Goal: Navigation & Orientation: Find specific page/section

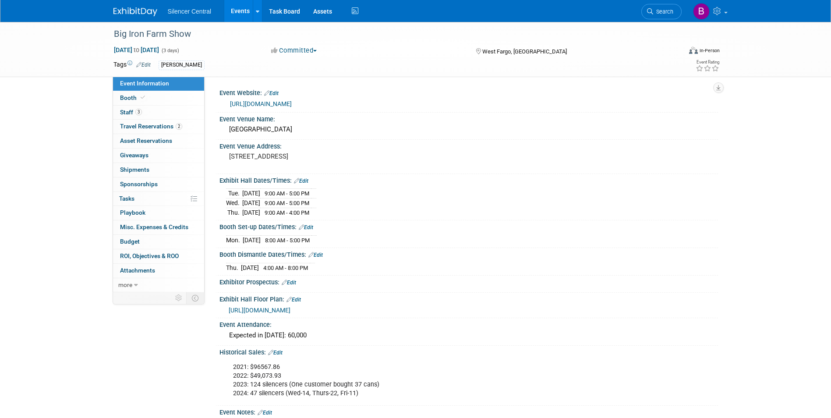
click at [140, 4] on link at bounding box center [140, 7] width 54 height 7
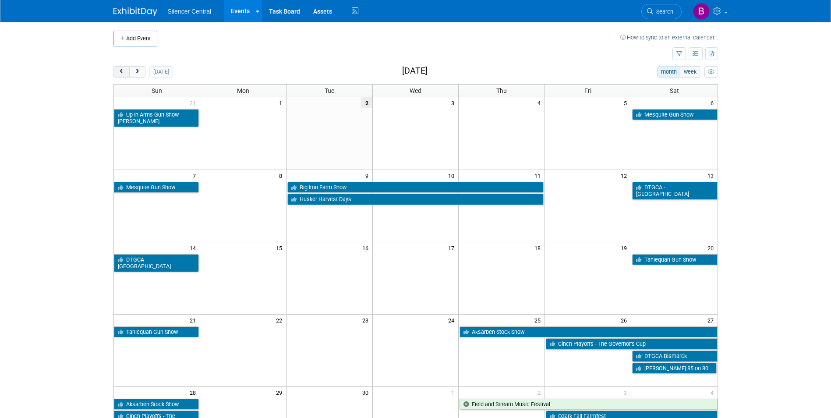
click at [121, 74] on span "prev" at bounding box center [121, 72] width 7 height 6
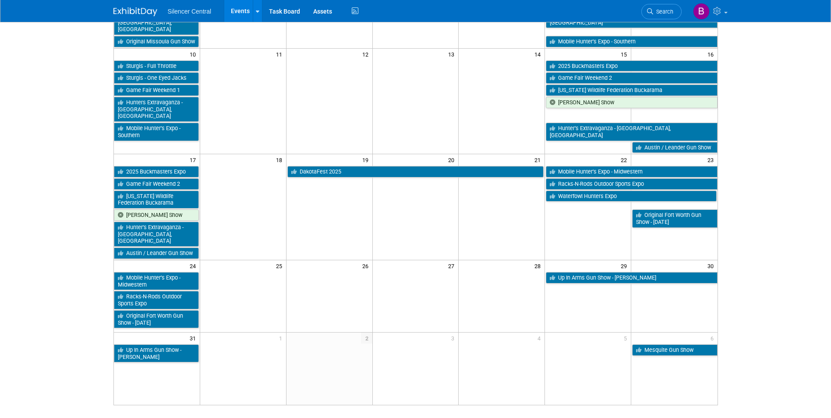
scroll to position [313, 0]
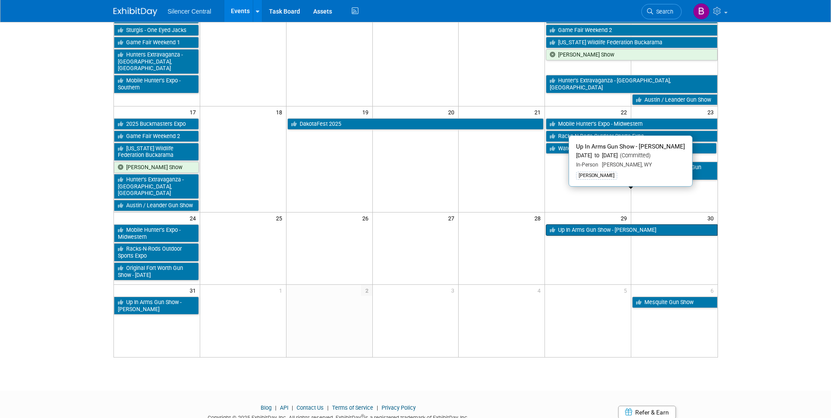
click at [612, 224] on link "Up In Arms Gun Show - Gillette" at bounding box center [631, 229] width 171 height 11
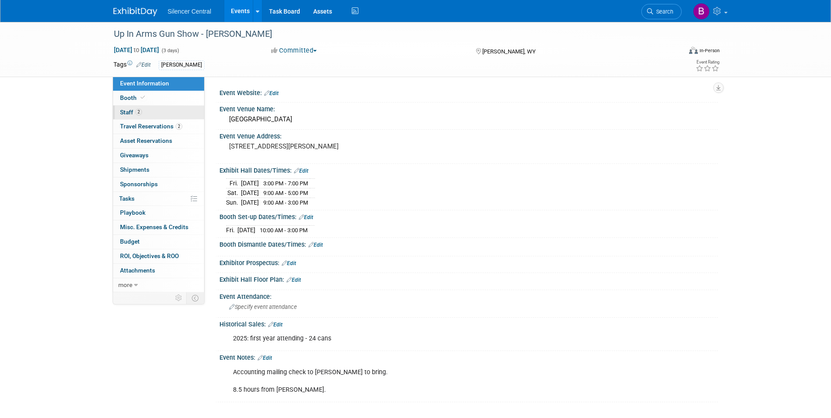
drag, startPoint x: 136, startPoint y: 111, endPoint x: 126, endPoint y: 111, distance: 10.1
click at [136, 111] on span "2" at bounding box center [138, 112] width 7 height 7
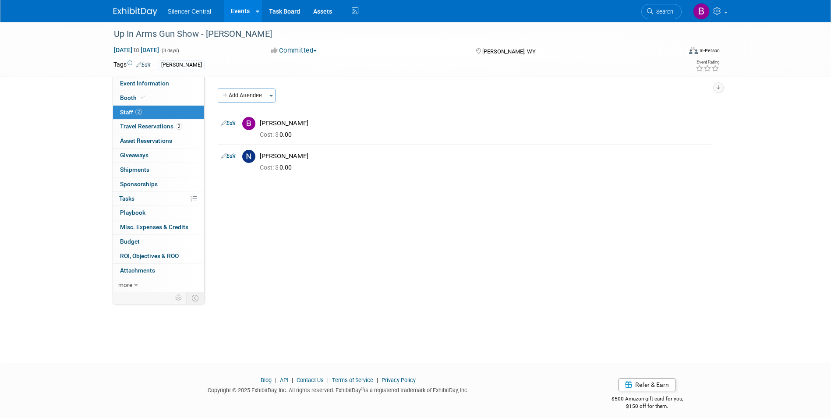
click at [140, 2] on div at bounding box center [140, 8] width 54 height 16
click at [138, 7] on link at bounding box center [140, 7] width 54 height 7
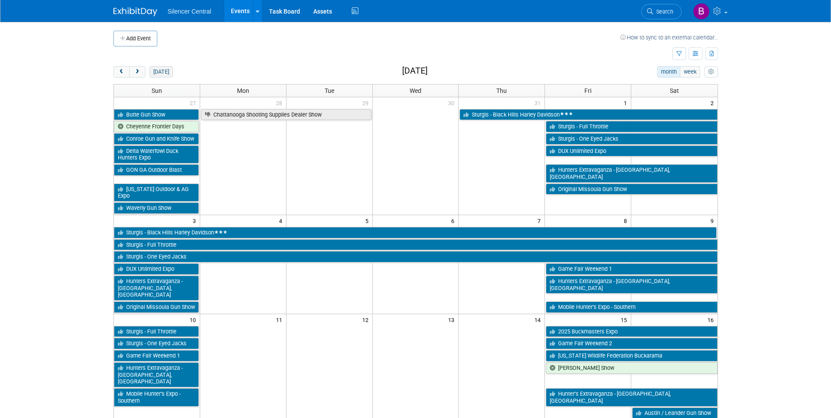
click at [158, 72] on button "today" at bounding box center [160, 71] width 23 height 11
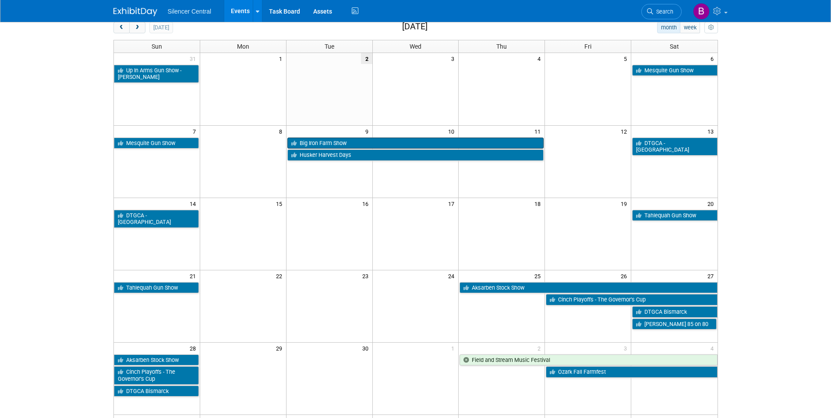
scroll to position [44, 0]
